Goal: Check status: Check status

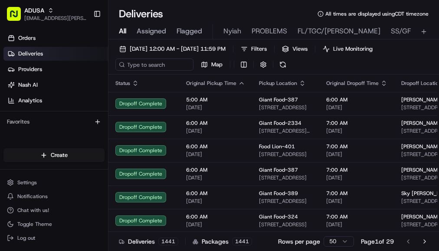
click at [153, 66] on input at bounding box center [154, 65] width 78 height 12
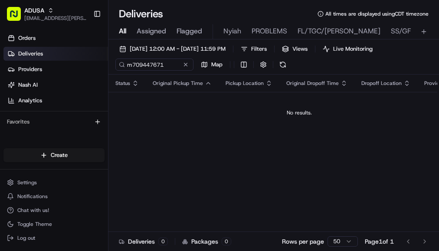
type input "m709447671"
click at [212, 66] on div "m709447671 Map" at bounding box center [202, 65] width 174 height 12
click at [187, 64] on button at bounding box center [185, 64] width 9 height 9
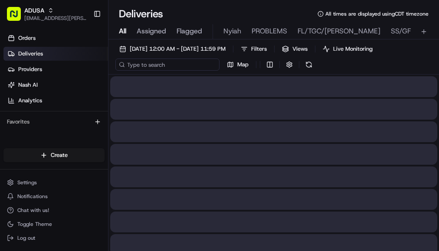
click at [153, 63] on input at bounding box center [167, 65] width 104 height 12
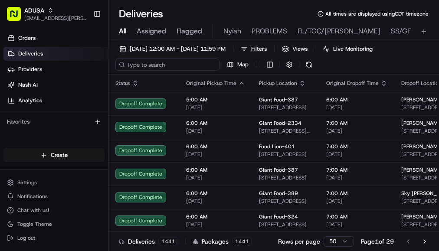
paste input "m706424876"
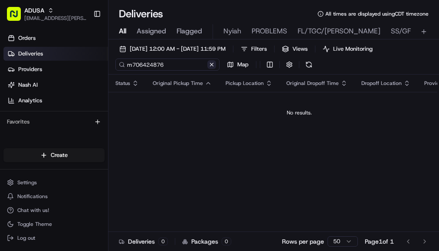
type input "m706424876"
click at [214, 66] on div "m706424876 Map" at bounding box center [202, 65] width 174 height 12
